Goal: Contribute content

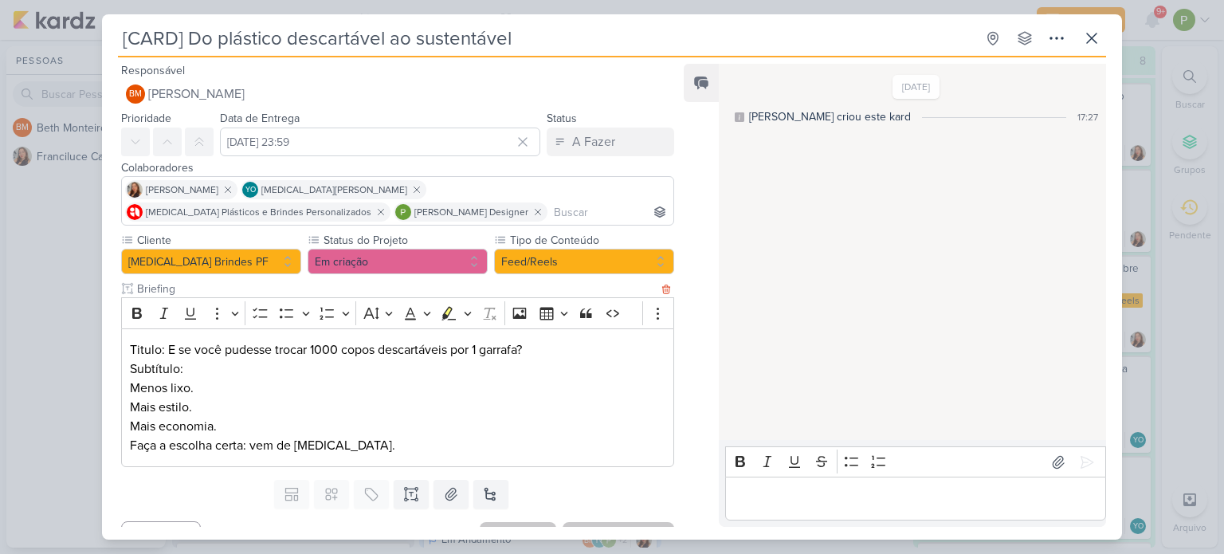
scroll to position [1368, 0]
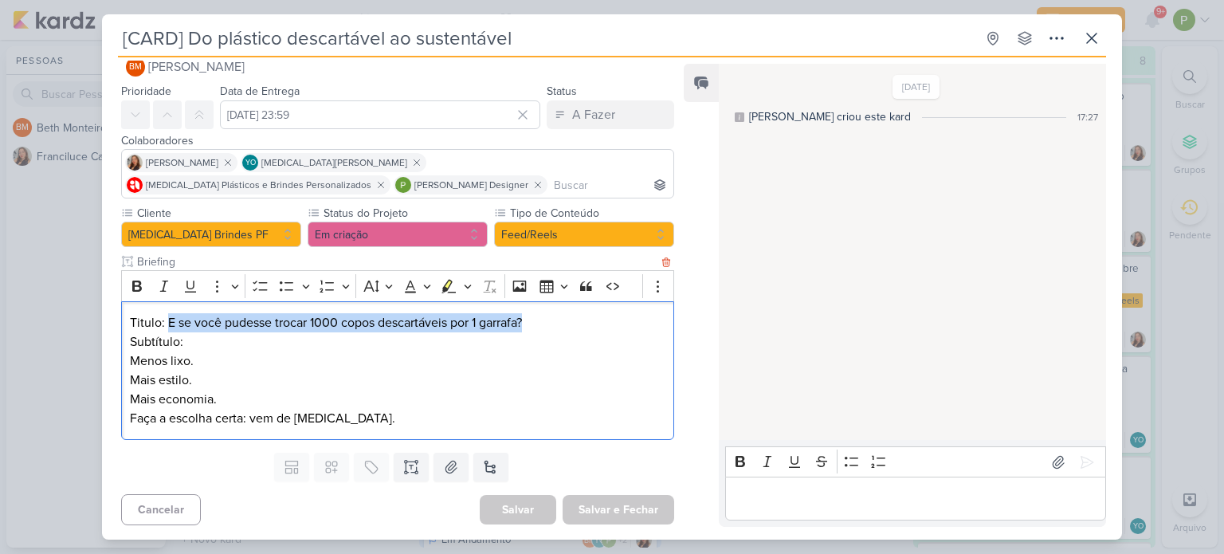
drag, startPoint x: 166, startPoint y: 322, endPoint x: 537, endPoint y: 319, distance: 371.4
click at [537, 319] on p "Titulo: E se você pudesse trocar 1000 copos descartáveis por 1 garrafa?" at bounding box center [398, 322] width 536 height 19
copy p "E se você pudesse trocar 1000 copos descartáveis por 1 garrafa?"
click at [305, 332] on p "Subtítulo:" at bounding box center [398, 341] width 536 height 19
drag, startPoint x: 308, startPoint y: 321, endPoint x: 168, endPoint y: 315, distance: 139.6
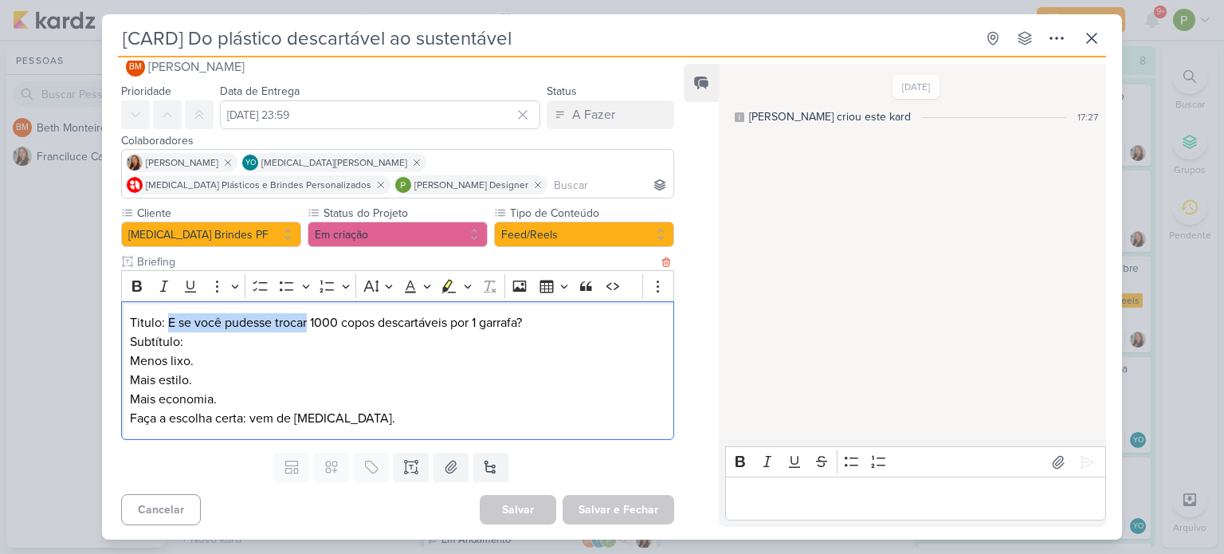
click at [168, 315] on p "Titulo: E se você pudesse trocar 1000 copos descartáveis por 1 garrafa?" at bounding box center [398, 322] width 536 height 19
copy p "E se você pudesse trocar"
drag, startPoint x: 379, startPoint y: 322, endPoint x: 529, endPoint y: 320, distance: 149.9
click at [529, 320] on p "Titulo: E se você pudesse trocar 1000 copos descartáveis por 1 garrafa?" at bounding box center [398, 322] width 536 height 19
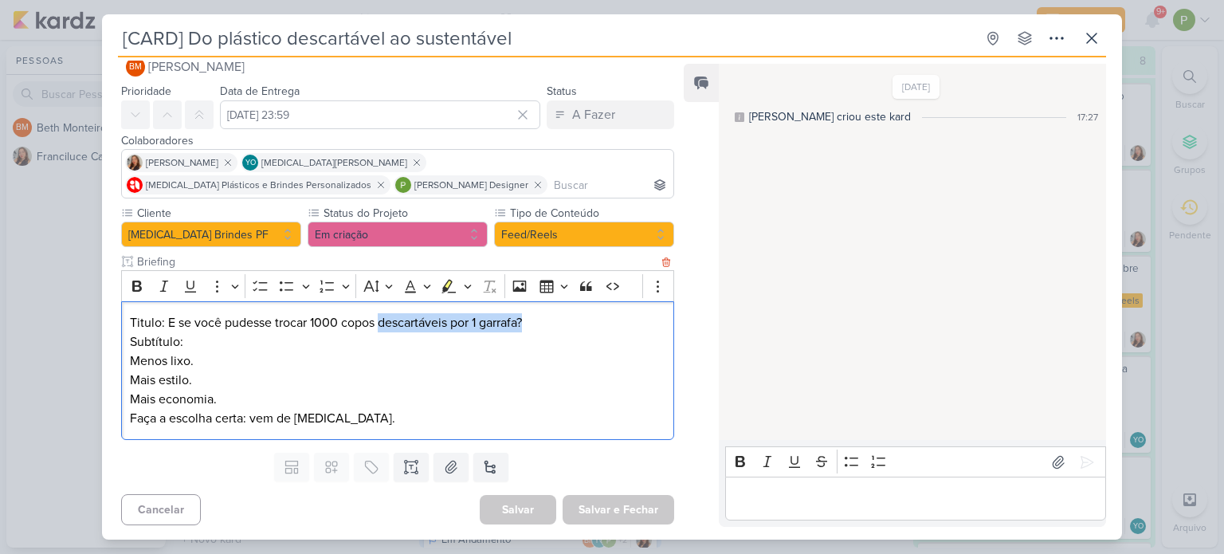
copy p "descartáveis por 1 garrafa?"
drag, startPoint x: 128, startPoint y: 363, endPoint x: 217, endPoint y: 399, distance: 96.5
click at [217, 399] on div "Titulo: E se você pudesse trocar 1000 copos descartáveis por 1 garrafa? Subtítu…" at bounding box center [397, 370] width 553 height 139
copy div "Menos lixo. Mais estilo. Mais economia."
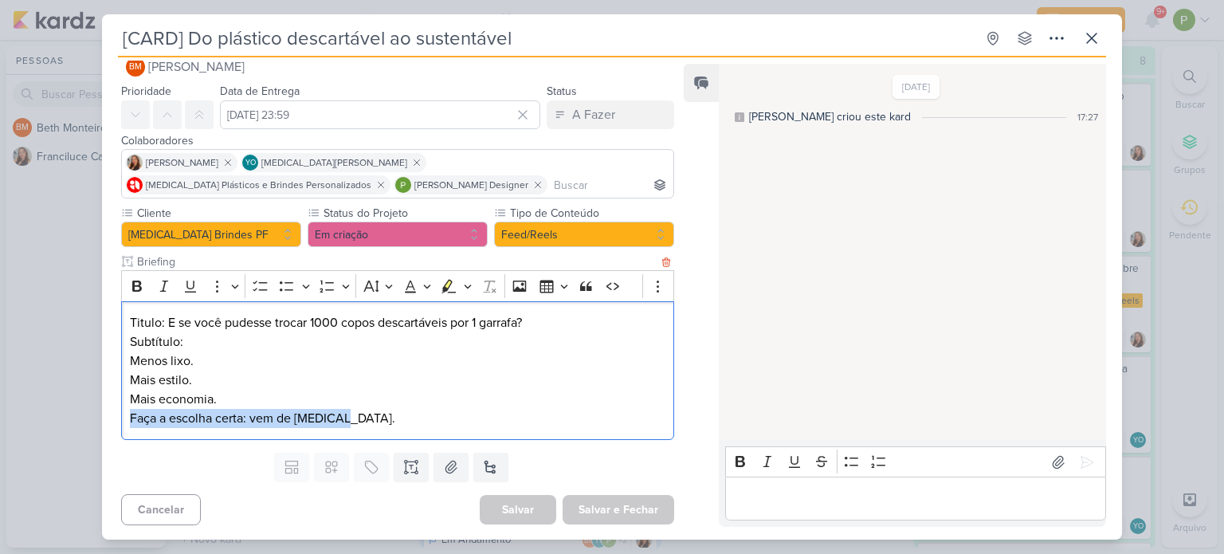
drag, startPoint x: 129, startPoint y: 417, endPoint x: 357, endPoint y: 422, distance: 228.0
click at [357, 422] on p "Faça a escolha certa: vem de [MEDICAL_DATA]." at bounding box center [398, 418] width 536 height 19
copy p "Faça a escolha certa: vem de [MEDICAL_DATA]."
click at [1050, 461] on icon at bounding box center [1058, 462] width 16 height 16
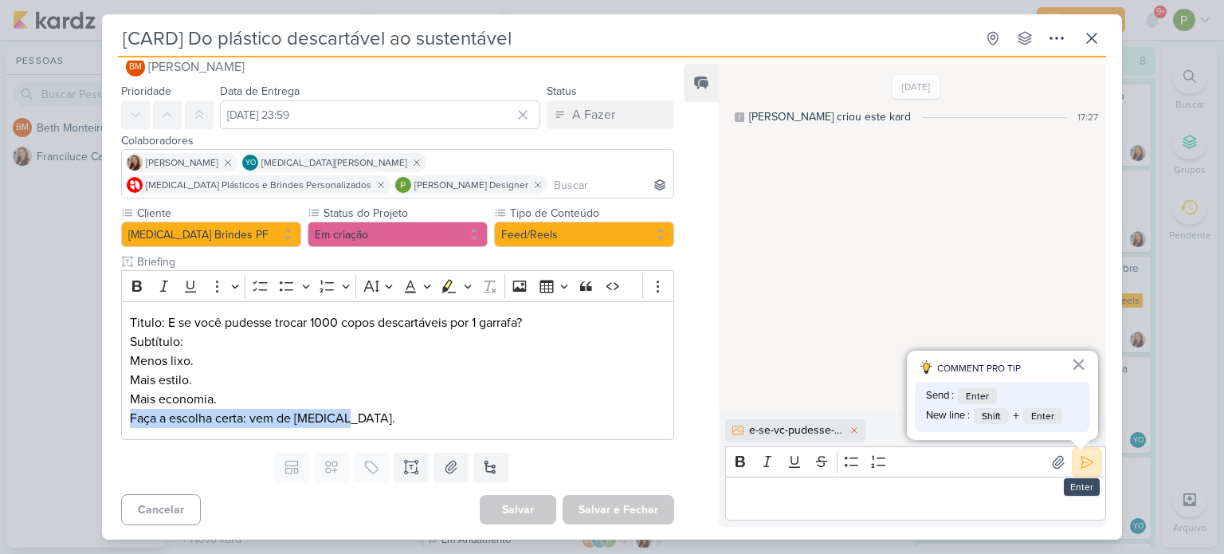
click at [1082, 457] on icon at bounding box center [1088, 462] width 12 height 12
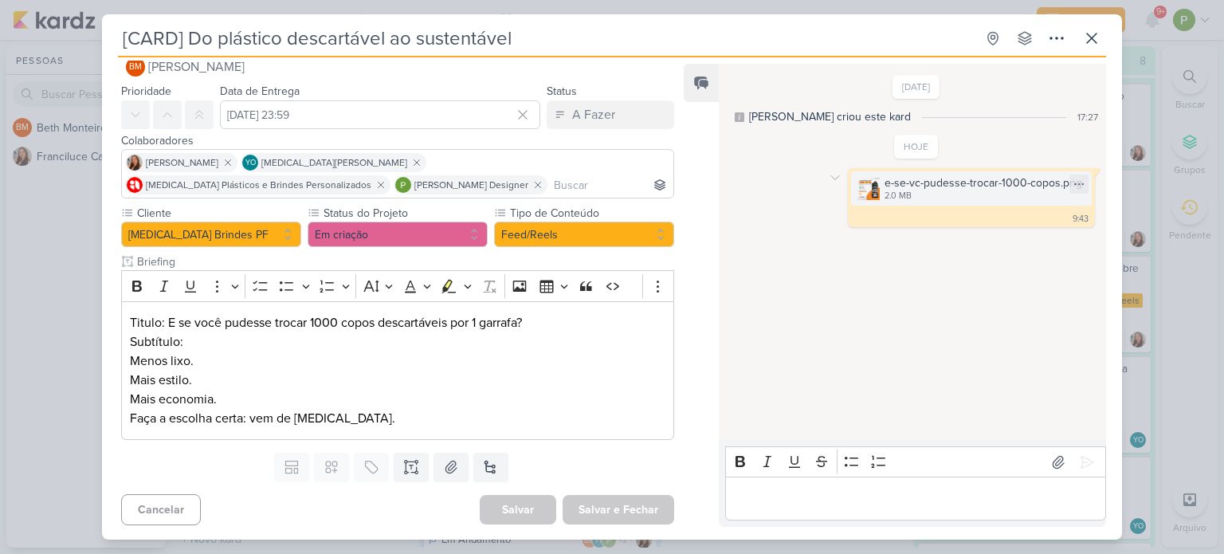
click at [965, 193] on div "2.0 MB" at bounding box center [984, 196] width 198 height 13
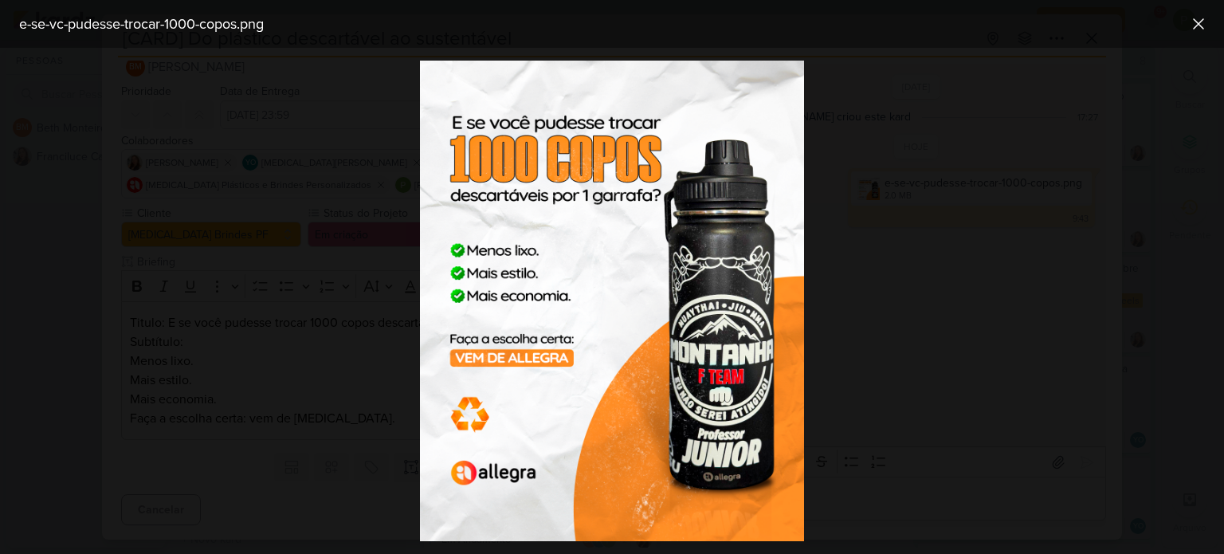
click at [960, 197] on div at bounding box center [612, 301] width 1224 height 506
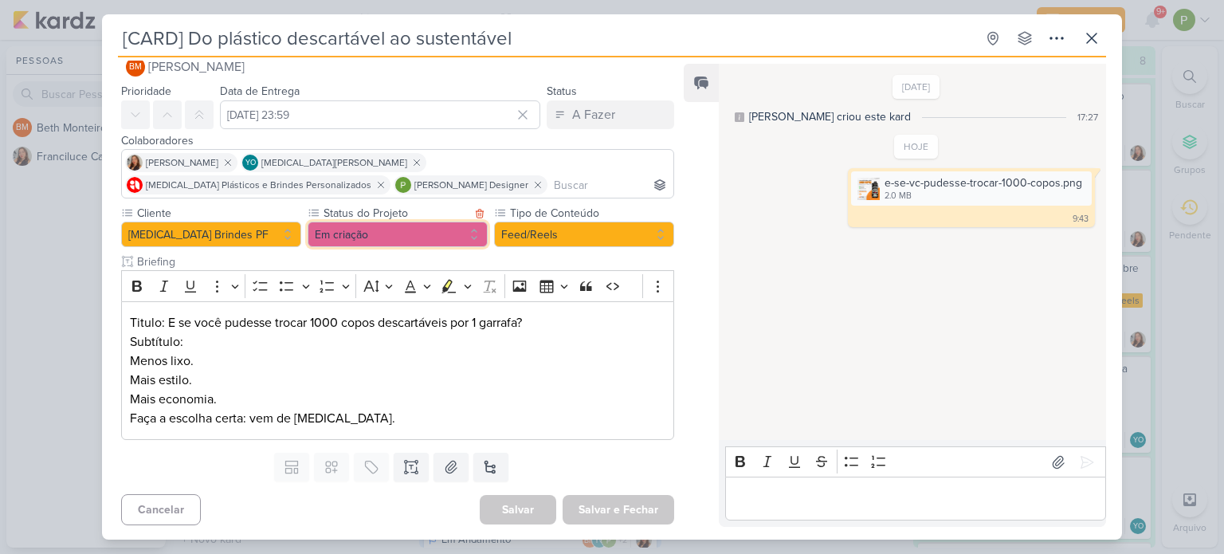
click at [445, 234] on button "Em criação" at bounding box center [398, 235] width 180 height 26
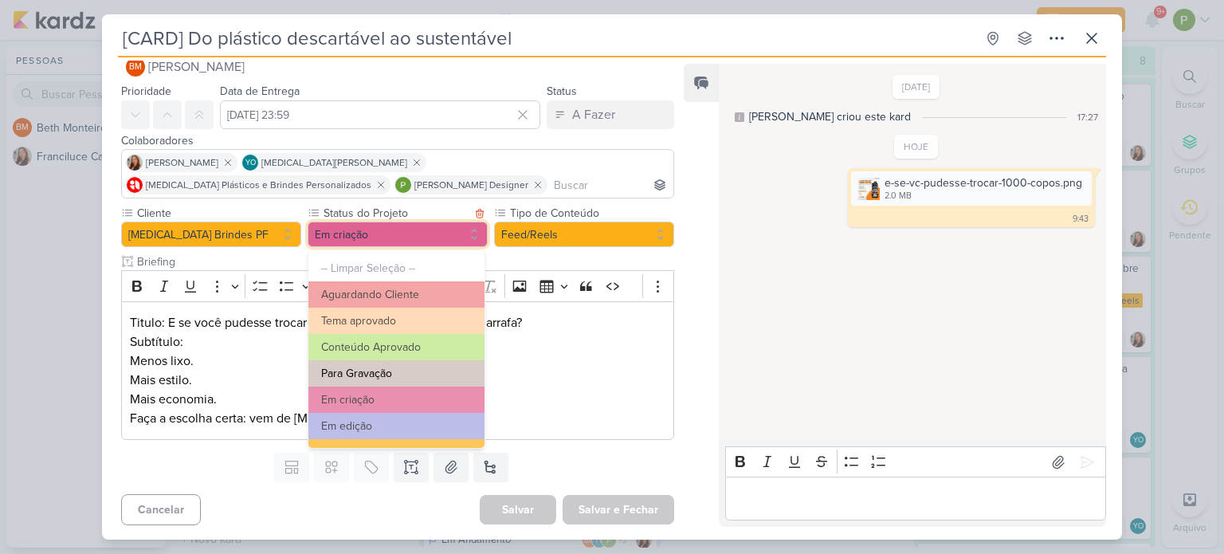
scroll to position [159, 0]
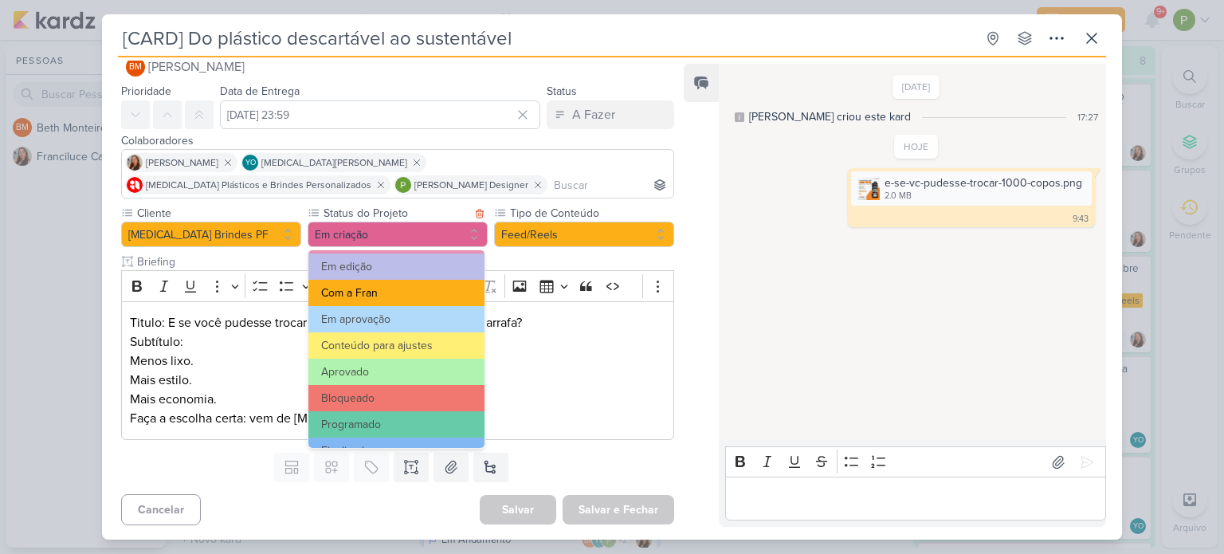
click at [375, 286] on button "Com a Fran" at bounding box center [396, 293] width 176 height 26
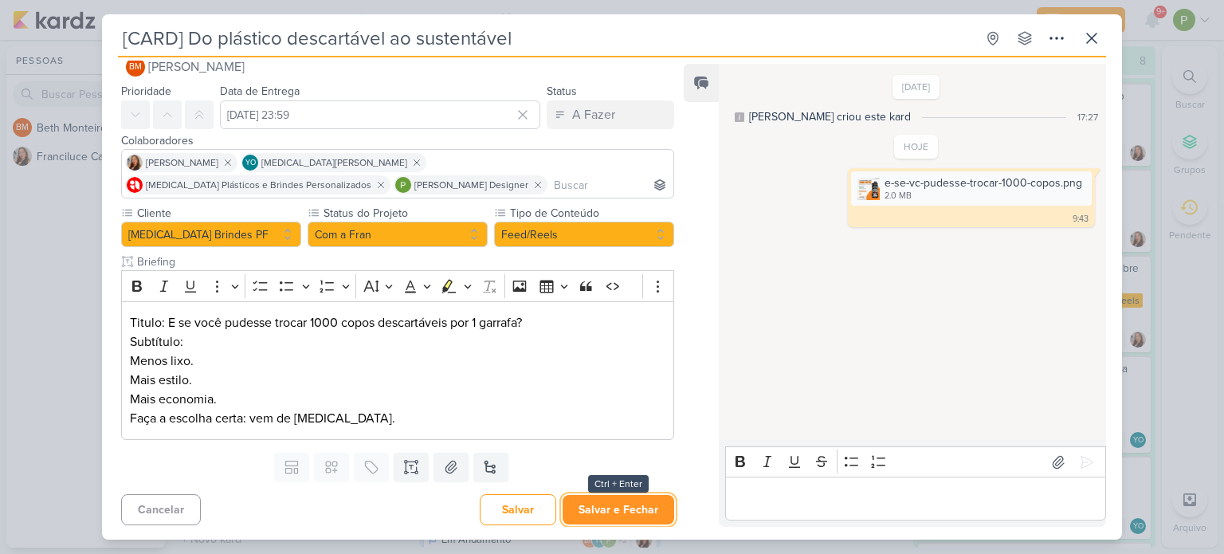
click at [618, 506] on button "Salvar e Fechar" at bounding box center [619, 509] width 112 height 29
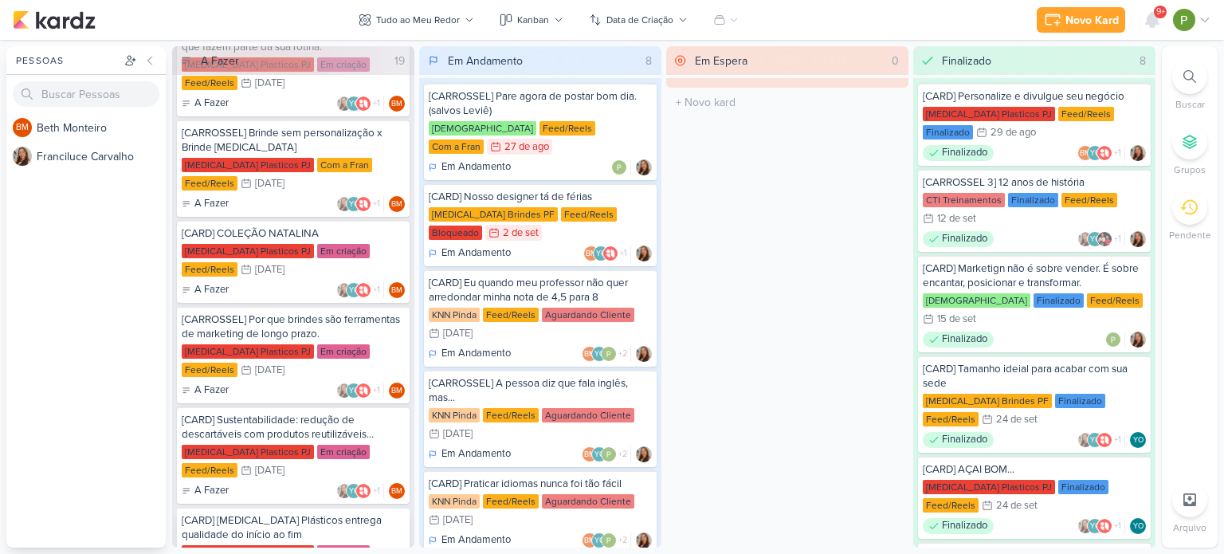
scroll to position [889, 0]
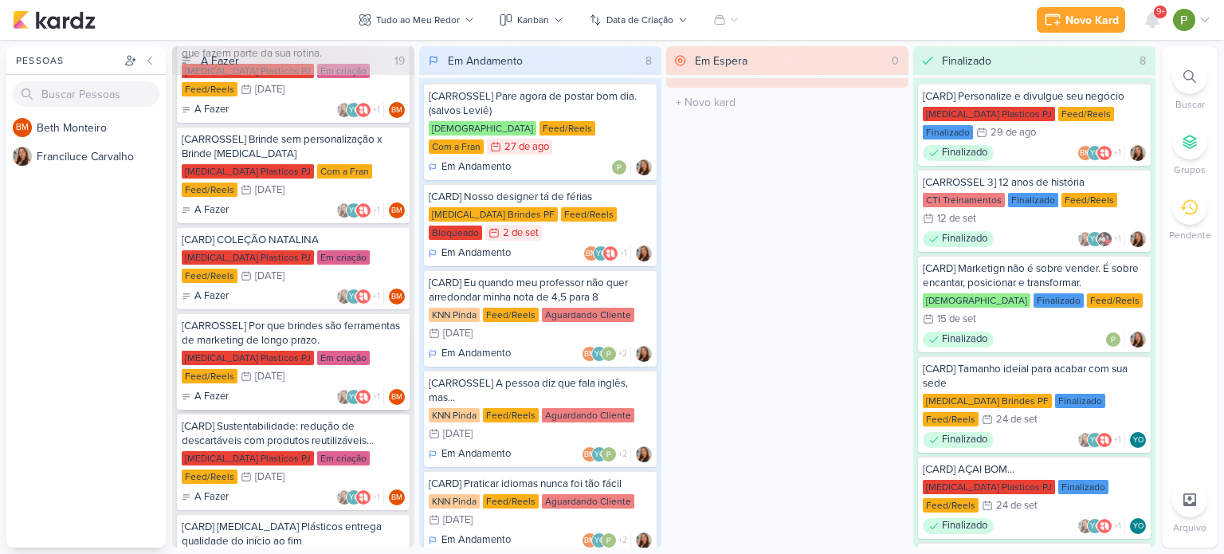
click at [273, 340] on div "[CARROSSEL] Por que brindes são ferramentas de marketing de longo prazo." at bounding box center [293, 333] width 223 height 29
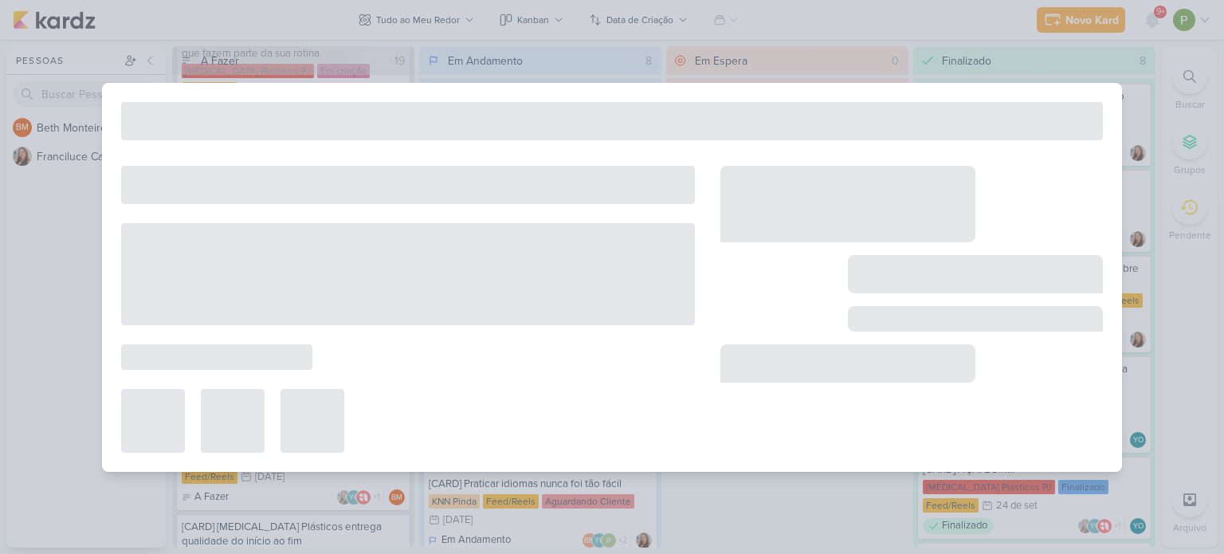
type input "[CARROSSEL] Por que brindes são ferramentas de marketing de longo prazo."
type input "[DATE] 23:59"
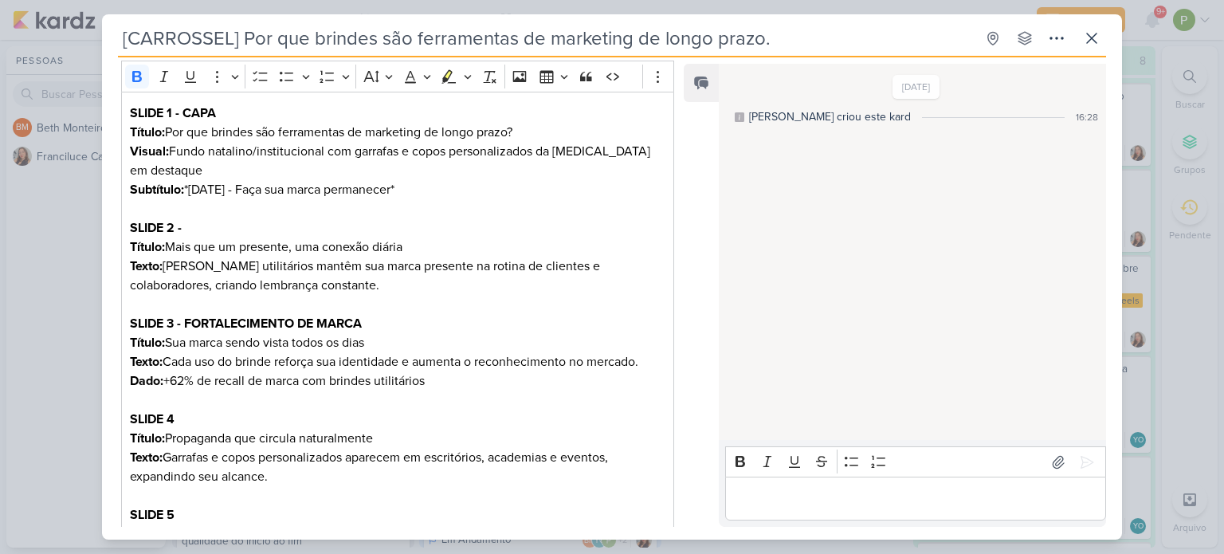
scroll to position [391, 0]
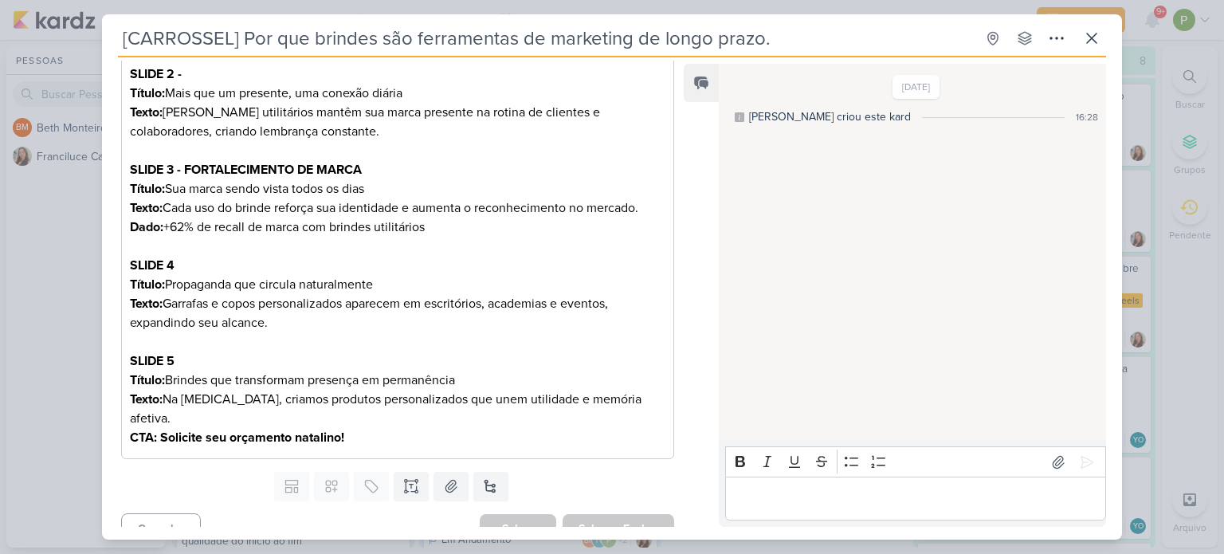
click at [45, 277] on div "[CARROSSEL] Por que brindes são ferramentas de marketing de longo prazo. Criado…" at bounding box center [612, 277] width 1224 height 554
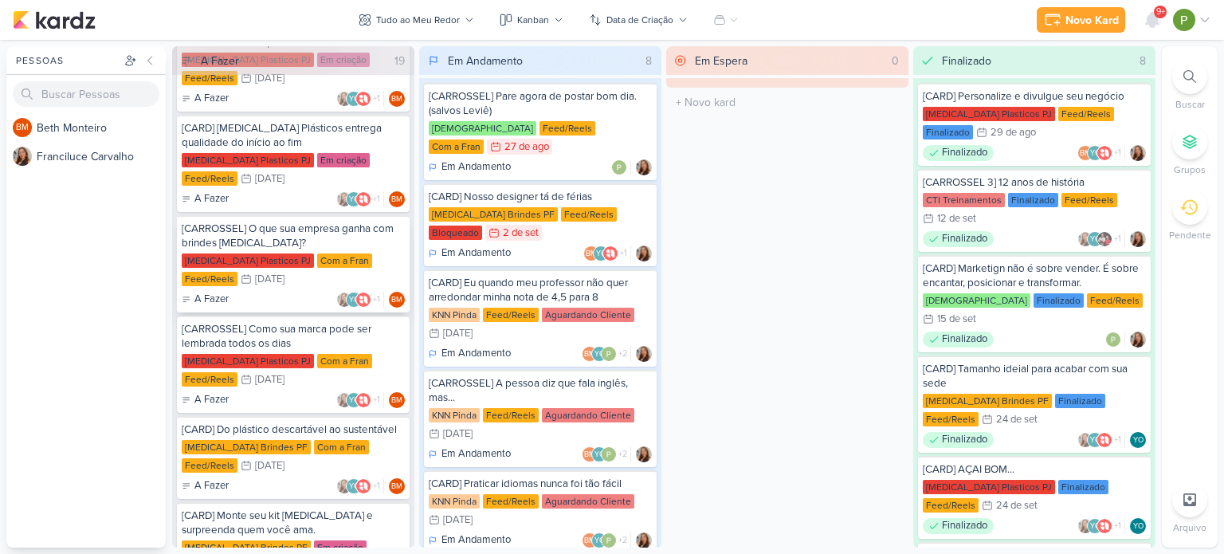
scroll to position [1368, 0]
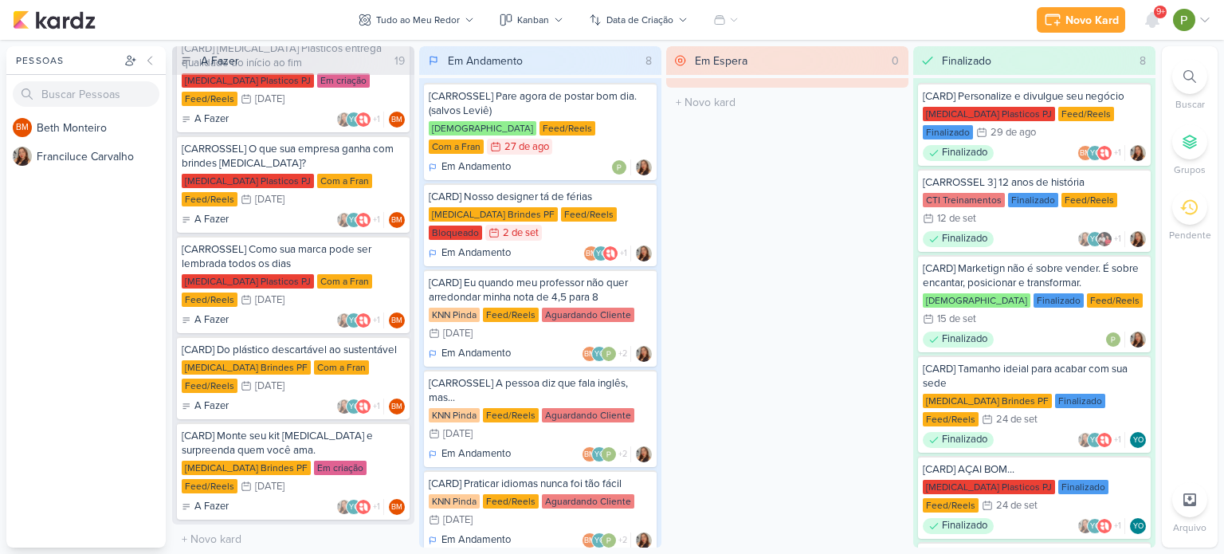
click at [57, 337] on div "BM B e t h M o n t e i r o F r a n c i l u c e C a r v a l h o" at bounding box center [85, 330] width 159 height 434
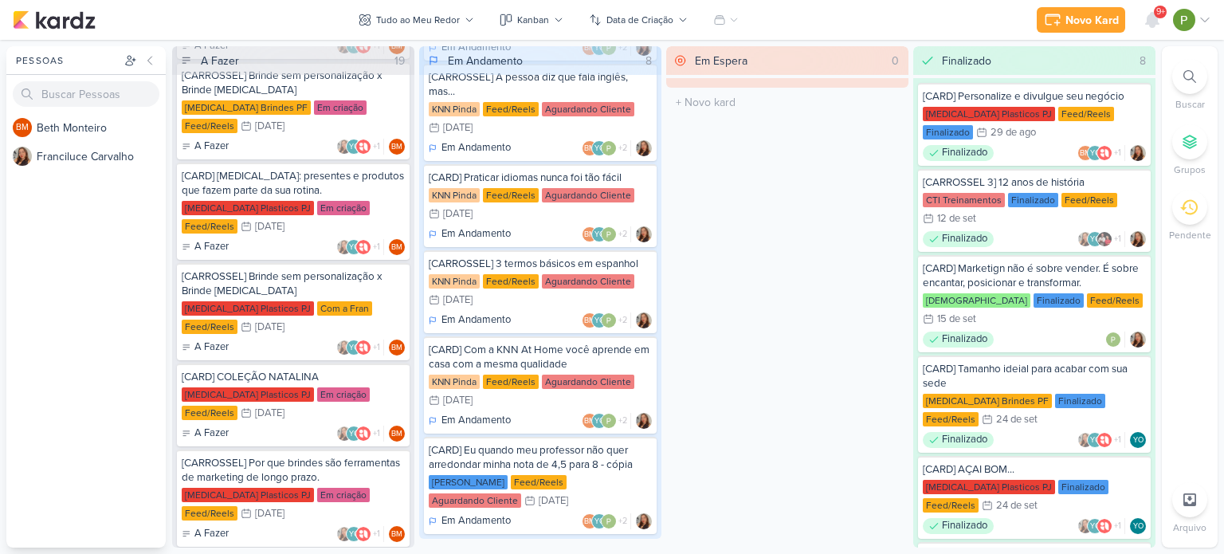
scroll to position [730, 0]
